Goal: Find contact information: Find contact information

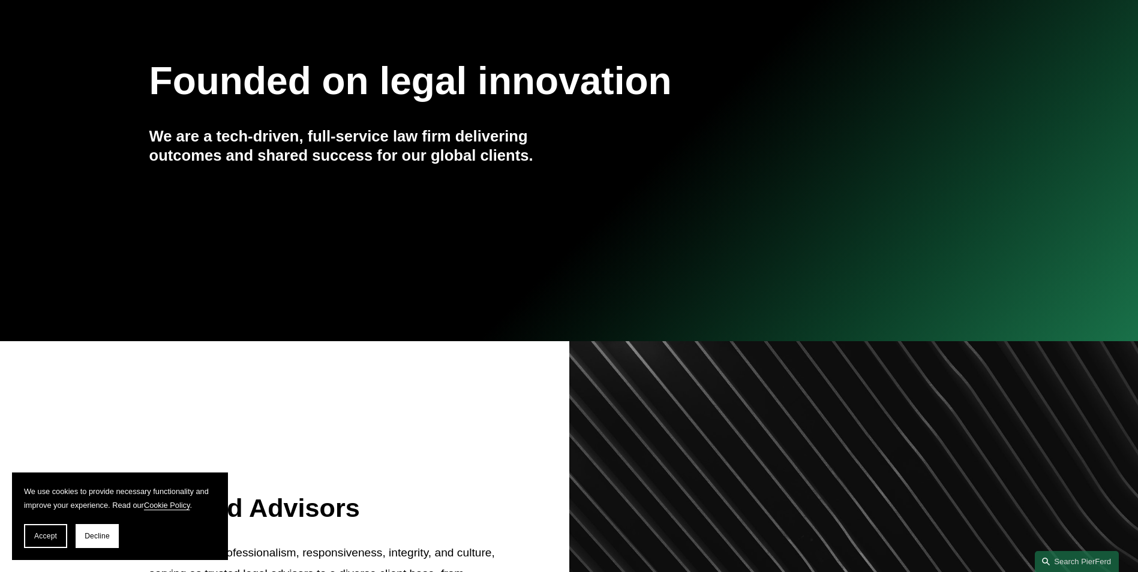
scroll to position [180, 0]
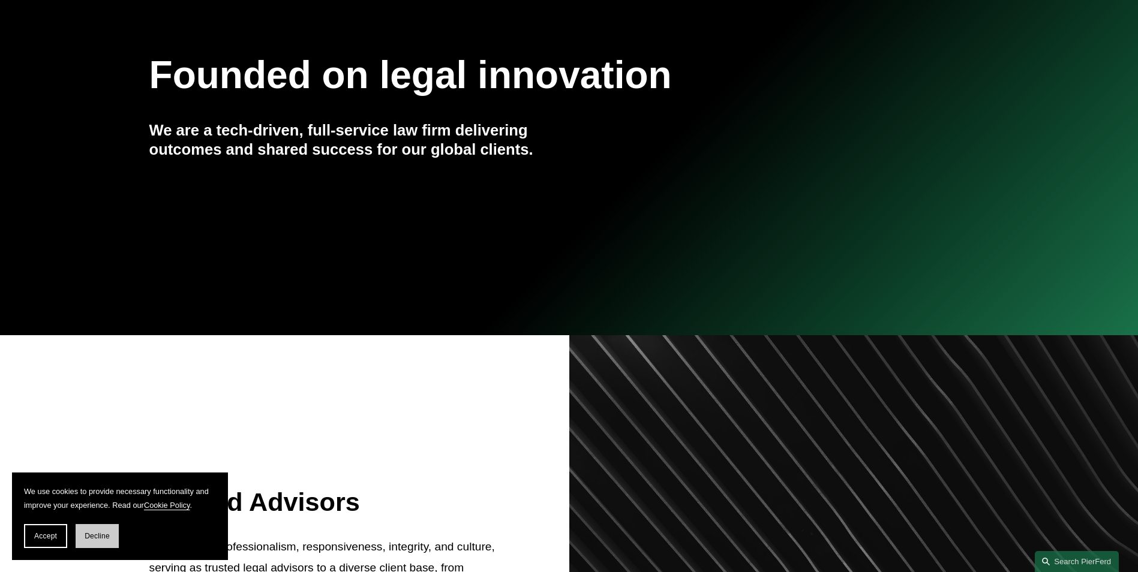
click at [98, 530] on button "Decline" at bounding box center [97, 536] width 43 height 24
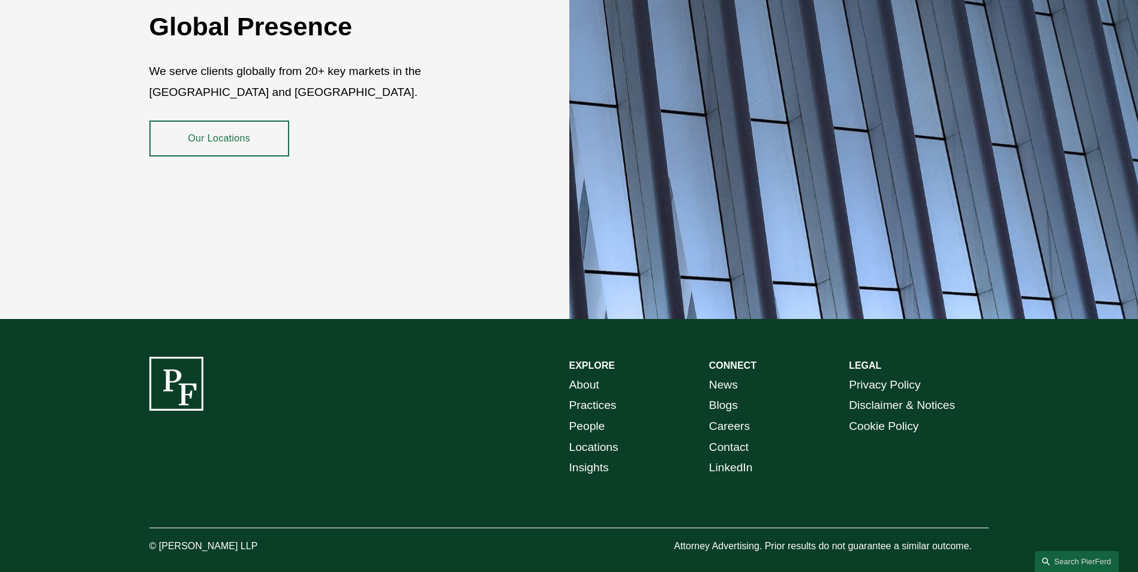
scroll to position [2193, 0]
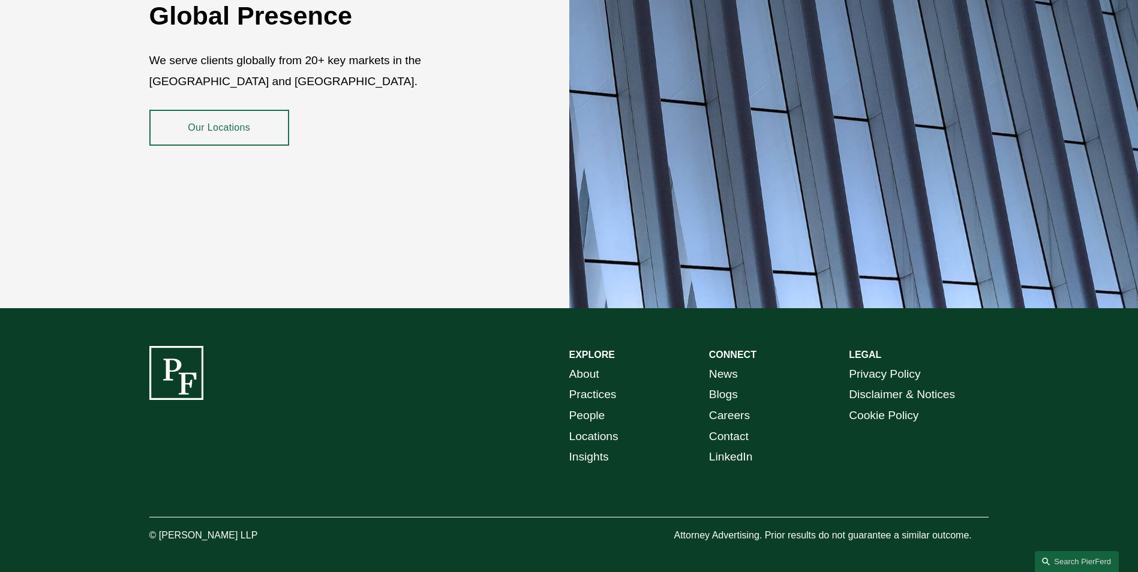
click at [587, 364] on link "About" at bounding box center [584, 374] width 30 height 21
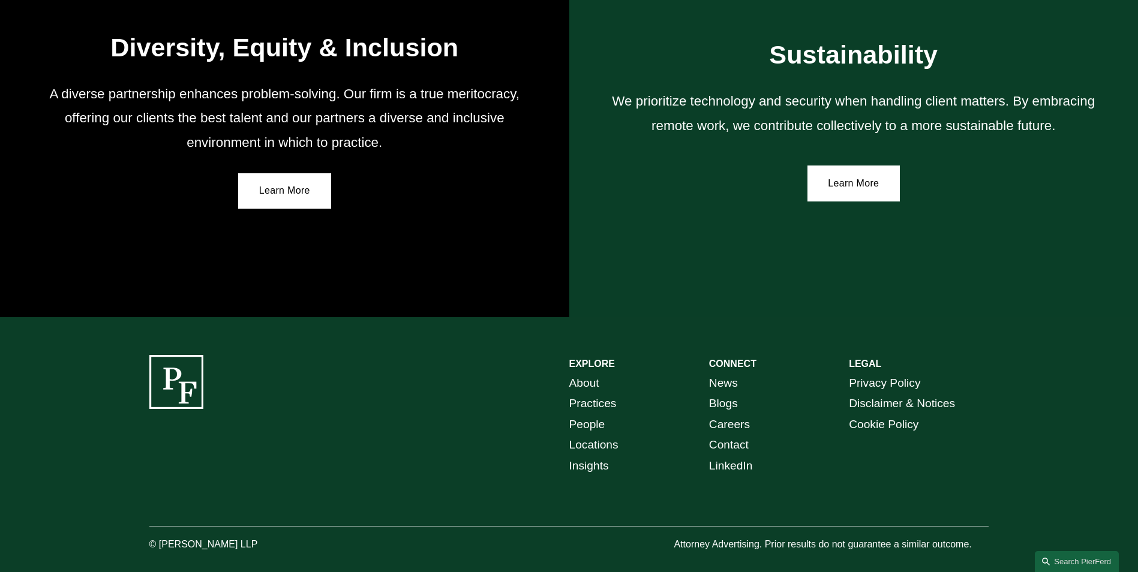
scroll to position [2187, 0]
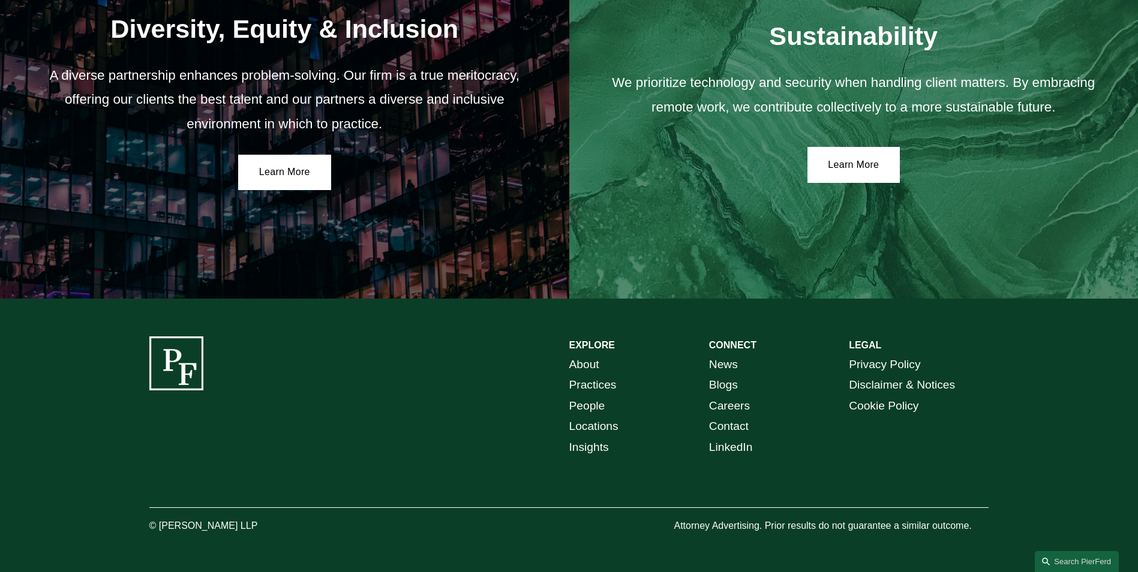
click at [732, 423] on link "Contact" at bounding box center [729, 426] width 40 height 21
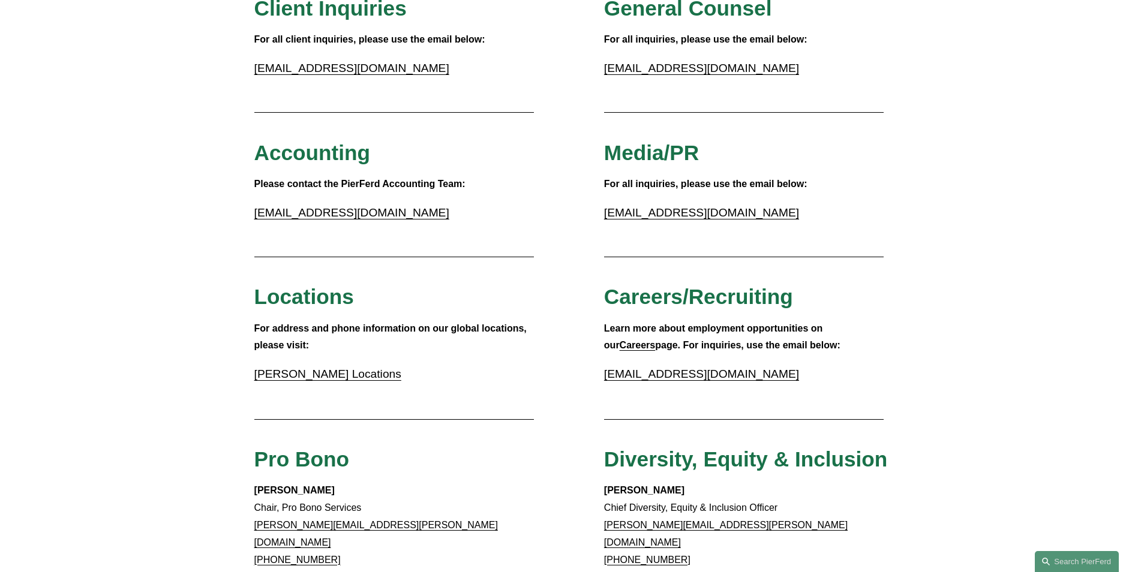
scroll to position [120, 0]
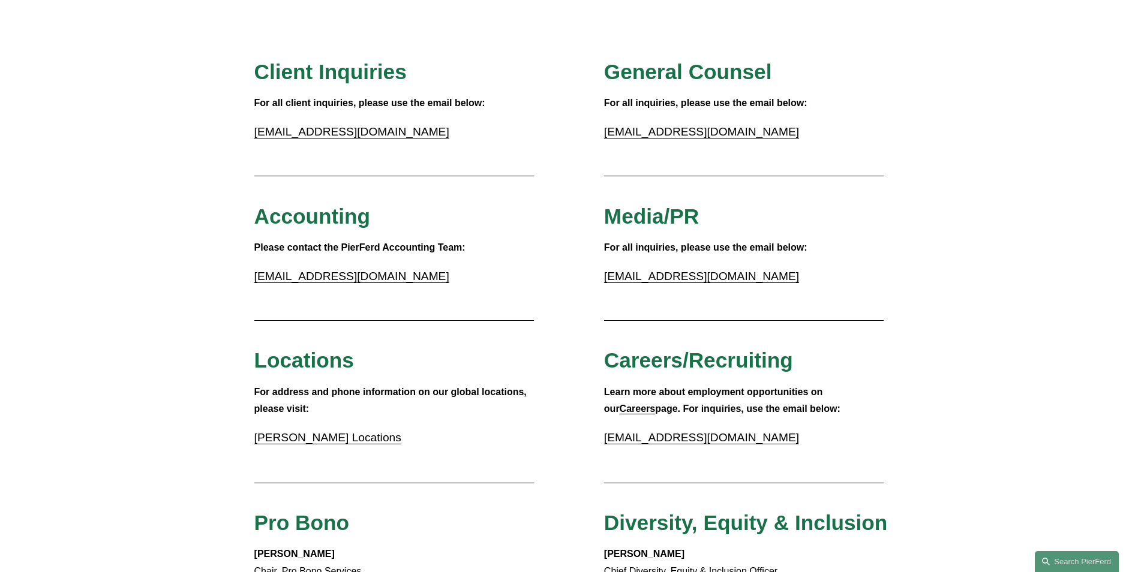
click at [302, 277] on link "accounting@pierferd.com" at bounding box center [351, 276] width 195 height 13
click at [303, 277] on link "accounting@pierferd.com" at bounding box center [351, 276] width 195 height 13
